Goal: Information Seeking & Learning: Learn about a topic

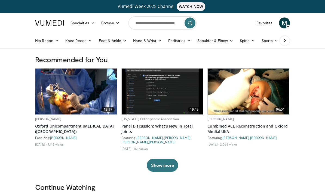
click at [230, 89] on img at bounding box center [248, 91] width 81 height 46
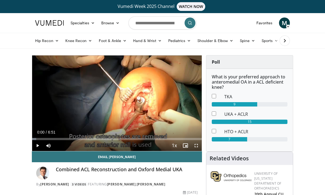
click at [197, 145] on span "Video Player" at bounding box center [196, 145] width 11 height 11
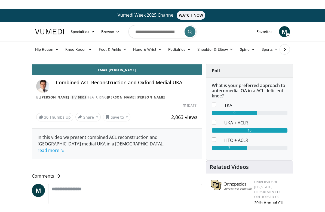
scroll to position [7, 0]
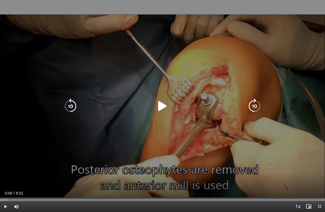
click at [166, 108] on icon "Video Player" at bounding box center [162, 105] width 15 height 15
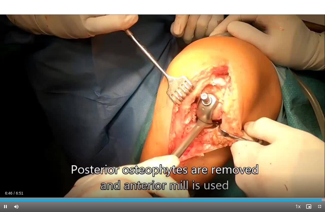
click at [320, 194] on span "Video Player" at bounding box center [320, 206] width 11 height 11
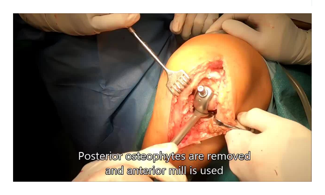
scroll to position [0, 0]
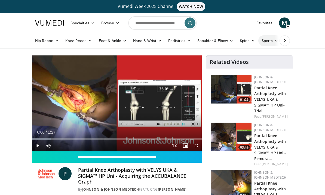
click at [270, 42] on link "Sports" at bounding box center [270, 40] width 23 height 11
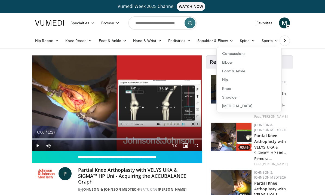
click at [225, 89] on link "Knee" at bounding box center [249, 88] width 65 height 9
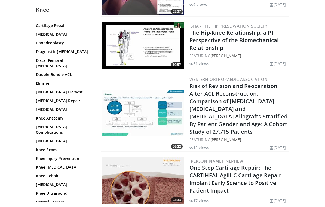
scroll to position [172, 0]
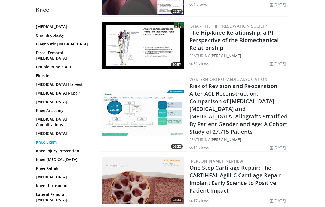
click at [47, 140] on link "Knee Exam" at bounding box center [63, 142] width 55 height 5
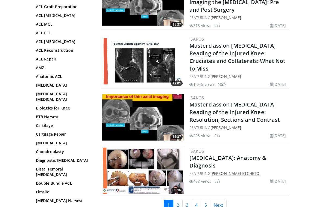
scroll to position [1297, 0]
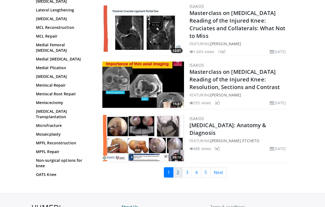
click at [180, 167] on link "2" at bounding box center [178, 172] width 10 height 10
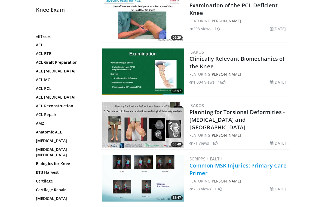
scroll to position [293, 0]
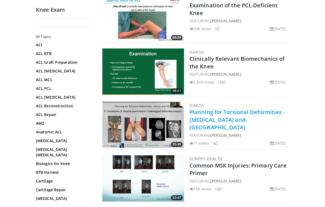
click at [218, 117] on link "Planning for Torsional Deformities - [MEDICAL_DATA] and [GEOGRAPHIC_DATA]" at bounding box center [238, 119] width 96 height 23
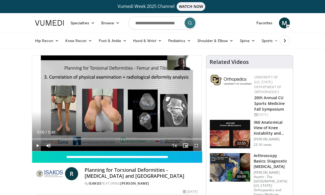
click at [197, 146] on span "Video Player" at bounding box center [196, 145] width 11 height 11
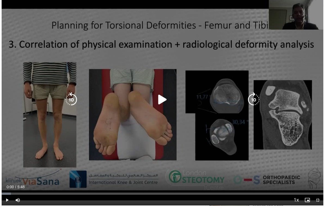
scroll to position [7, 0]
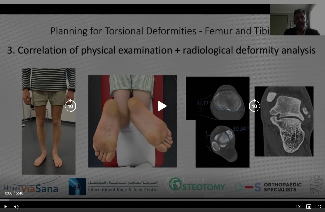
click at [159, 105] on icon "Video Player" at bounding box center [162, 105] width 15 height 15
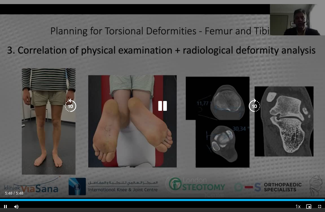
click at [319, 194] on span "Video Player" at bounding box center [320, 206] width 11 height 11
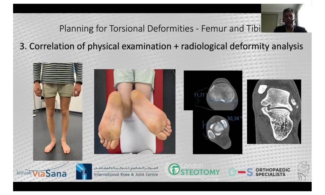
scroll to position [0, 0]
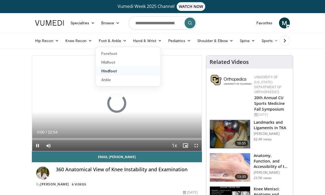
click at [113, 71] on link "Hindfoot" at bounding box center [128, 71] width 65 height 9
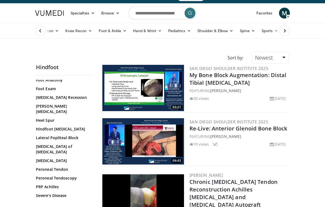
scroll to position [11, 0]
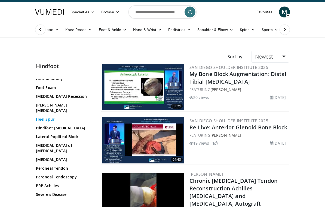
click at [47, 117] on link "Heel Spur" at bounding box center [63, 119] width 55 height 5
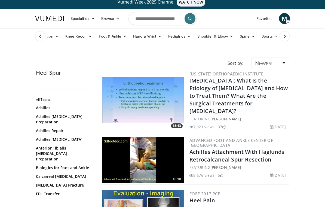
scroll to position [4, 0]
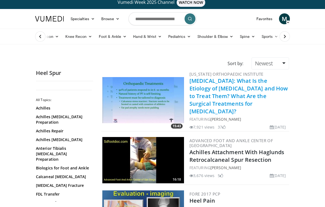
click at [231, 92] on link "[MEDICAL_DATA]: What Is the Etiology of [MEDICAL_DATA] and How to Treat Them? W…" at bounding box center [239, 96] width 98 height 38
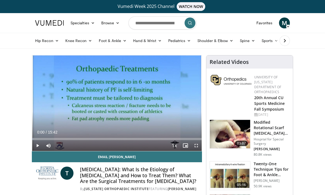
click at [36, 146] on span "Video Player" at bounding box center [37, 145] width 11 height 11
click at [197, 143] on span "Video Player" at bounding box center [196, 145] width 11 height 11
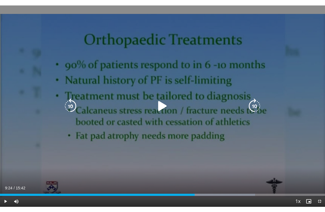
scroll to position [7, 0]
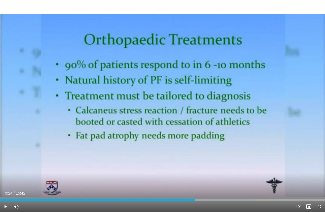
click at [320, 194] on span "Video Player" at bounding box center [320, 206] width 11 height 11
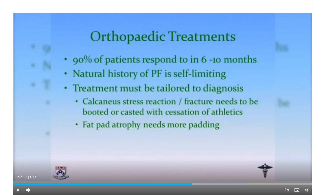
scroll to position [9, 0]
